Goal: Task Accomplishment & Management: Manage account settings

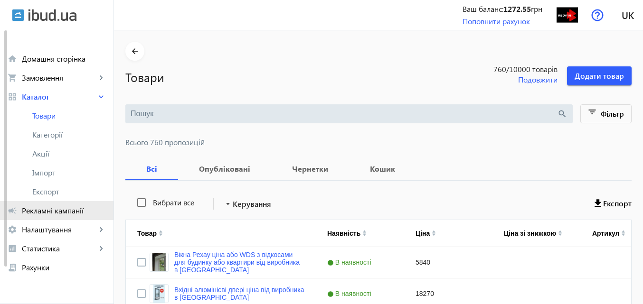
click at [65, 210] on span "Рекламні кампанії" at bounding box center [64, 210] width 84 height 9
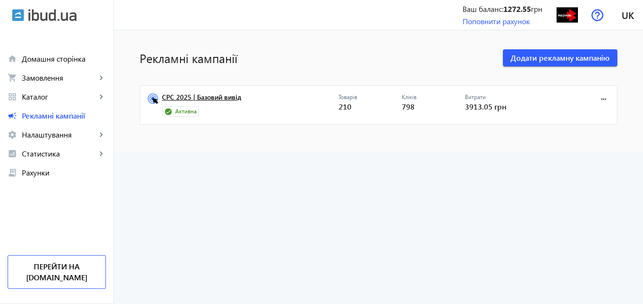
click at [198, 96] on link "CPC 2025 | Базовий вивід" at bounding box center [250, 100] width 177 height 13
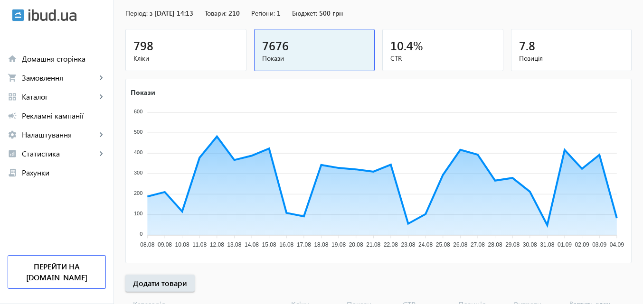
scroll to position [142, 0]
